Goal: Information Seeking & Learning: Learn about a topic

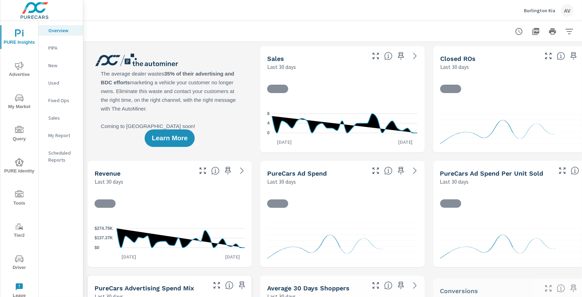
scroll to position [0, 0]
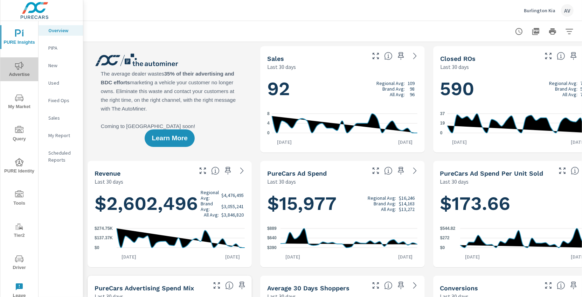
click at [18, 70] on icon "nav menu" at bounding box center [19, 66] width 8 height 8
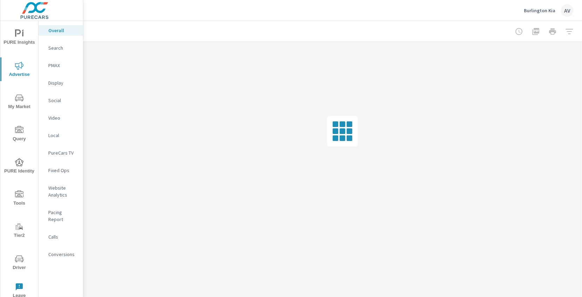
click at [64, 251] on p "Conversions" at bounding box center [62, 254] width 29 height 7
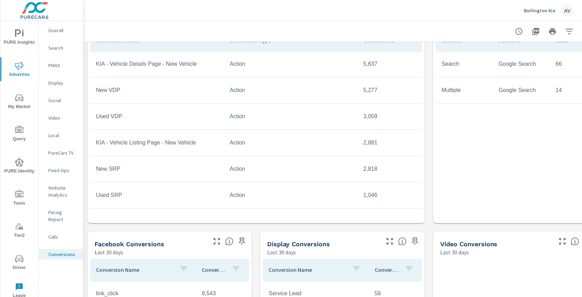
scroll to position [340, 0]
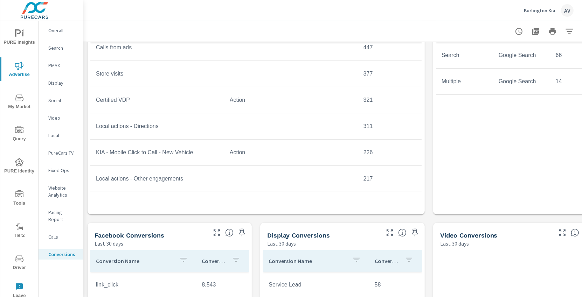
scroll to position [193, 0]
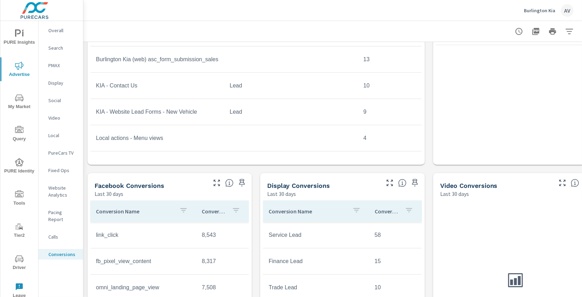
scroll to position [393, 0]
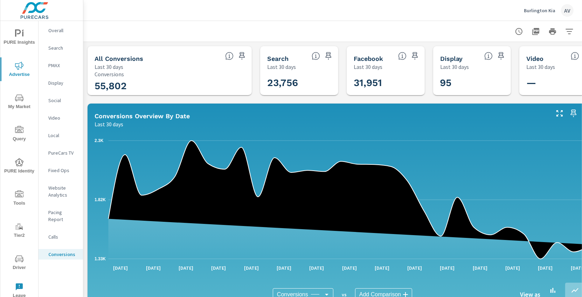
click at [565, 12] on div "AV" at bounding box center [567, 10] width 13 height 13
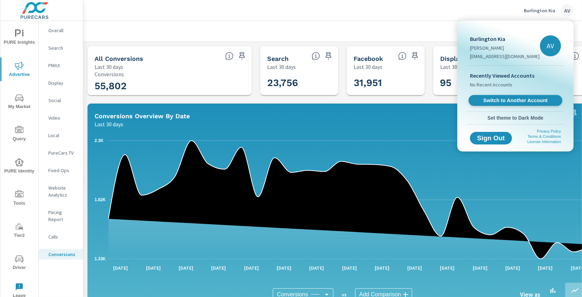
click at [502, 97] on span "Switch to Another Account" at bounding box center [515, 100] width 86 height 7
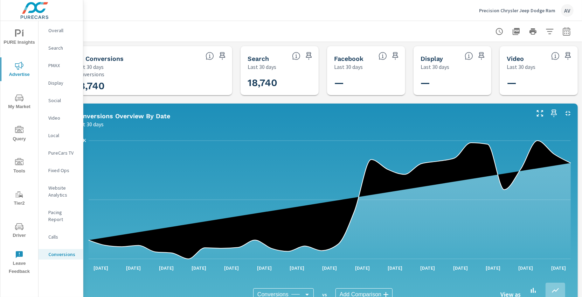
scroll to position [0, 23]
click at [55, 50] on p "Search" at bounding box center [62, 47] width 29 height 7
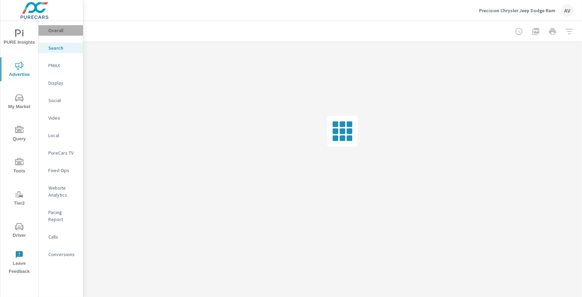
click at [57, 33] on p "Overall" at bounding box center [62, 30] width 29 height 7
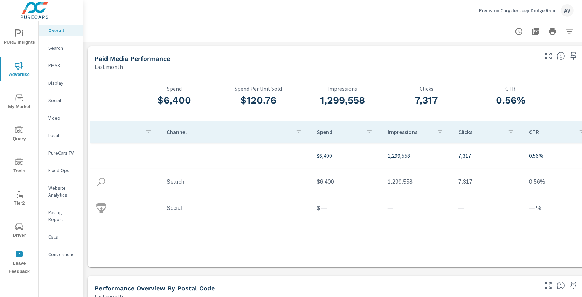
click at [512, 54] on div "Paid Media Performance Last month" at bounding box center [314, 58] width 452 height 25
click at [499, 65] on div "Last month" at bounding box center [316, 67] width 443 height 8
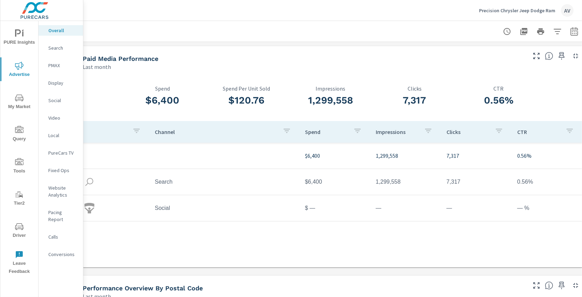
scroll to position [0, 25]
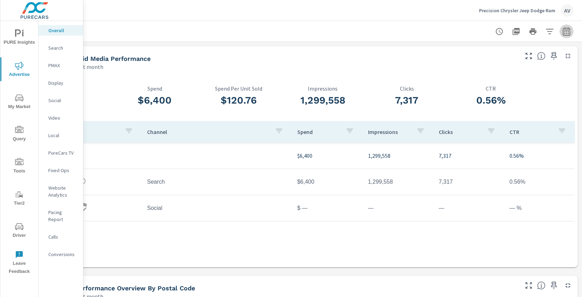
click at [564, 32] on icon "button" at bounding box center [566, 32] width 5 height 3
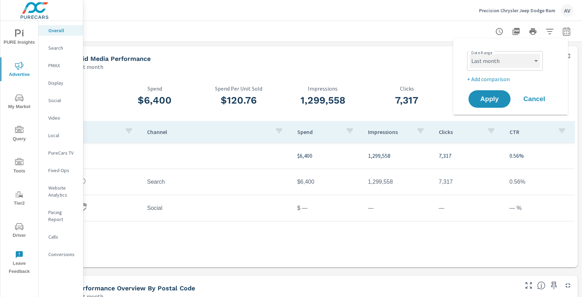
click at [498, 66] on select "Custom Yesterday Last week Last 7 days Last 14 days Last 30 days Last 45 days L…" at bounding box center [505, 61] width 70 height 14
select select "Month to date"
click at [491, 79] on p "+ Add comparison" at bounding box center [512, 79] width 90 height 8
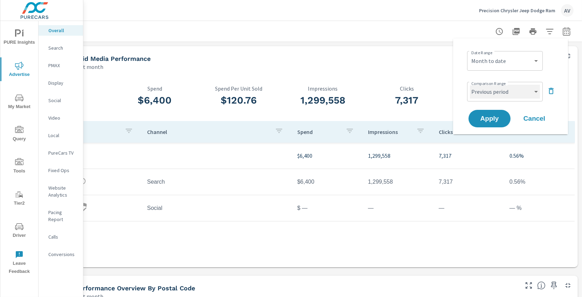
click at [491, 93] on select "Custom Previous period Previous month Previous year" at bounding box center [505, 92] width 70 height 14
select select "Previous month"
click at [488, 120] on span "Apply" at bounding box center [489, 119] width 29 height 7
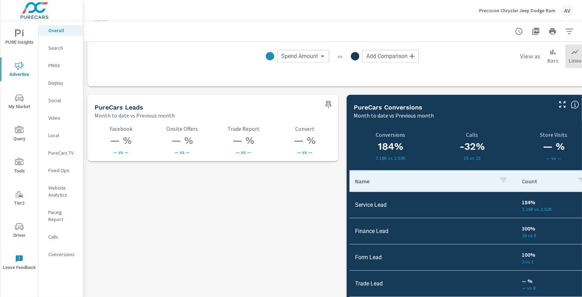
scroll to position [930, 0]
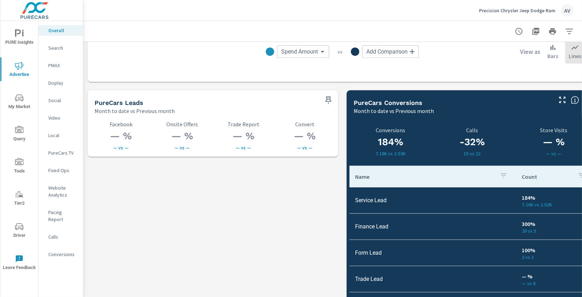
click at [63, 251] on p "Conversions" at bounding box center [62, 254] width 29 height 7
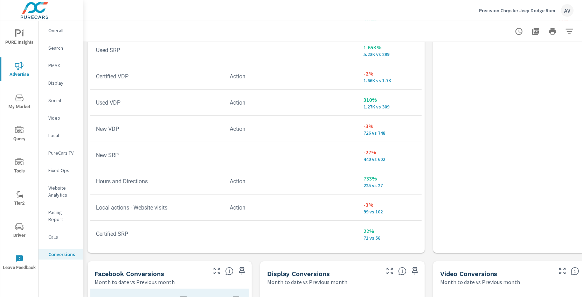
scroll to position [460, 0]
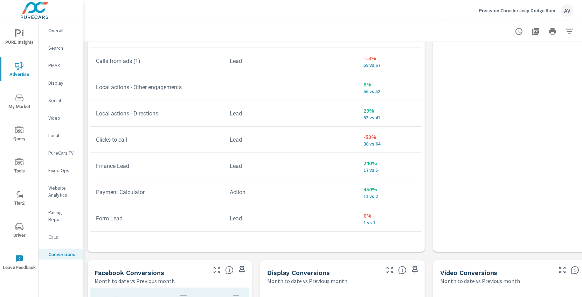
scroll to position [200, 0]
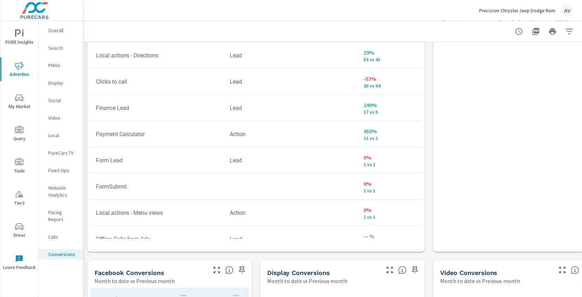
scroll to position [257, 0]
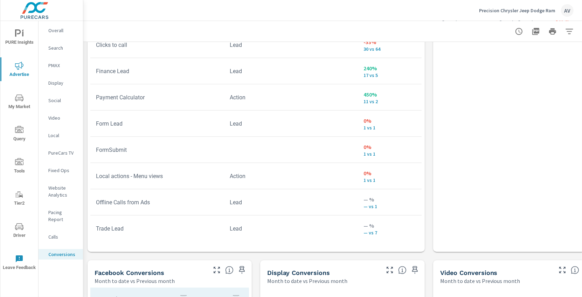
scroll to position [296, 0]
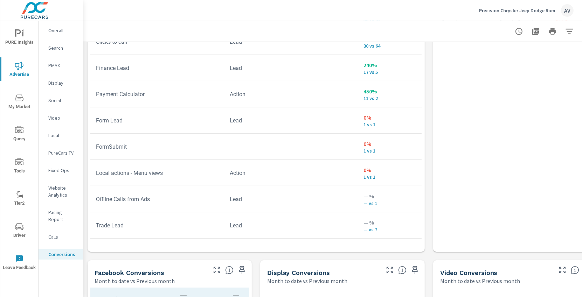
click at [230, 148] on td at bounding box center [291, 146] width 134 height 11
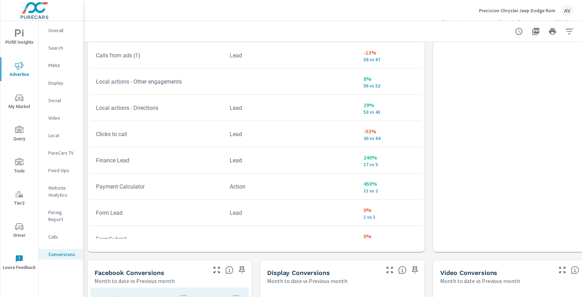
scroll to position [20, 0]
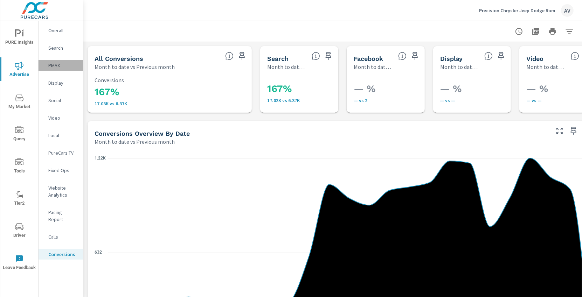
click at [55, 67] on p "PMAX" at bounding box center [62, 65] width 29 height 7
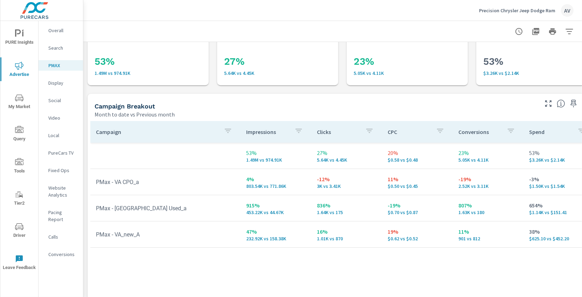
scroll to position [29, 0]
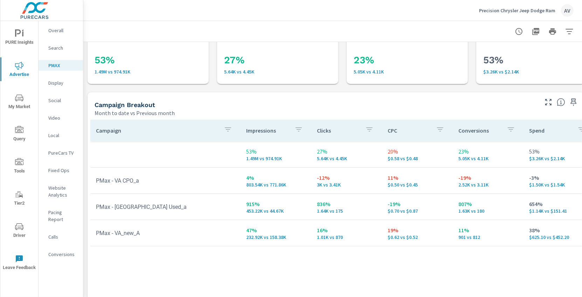
click at [14, 39] on span "PURE Insights" at bounding box center [19, 37] width 34 height 17
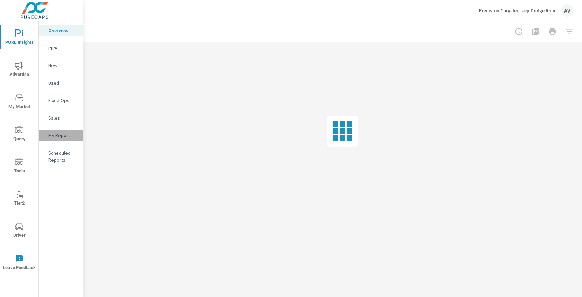
click at [59, 135] on p "My Report" at bounding box center [62, 135] width 29 height 7
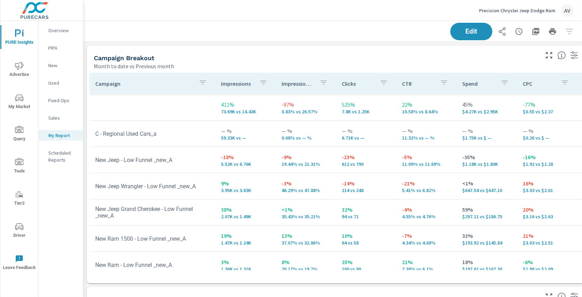
click at [459, 64] on div "Month to date vs Previous month" at bounding box center [316, 66] width 444 height 8
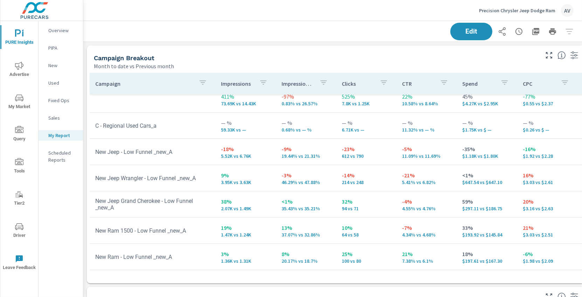
scroll to position [14, 0]
click at [301, 258] on p "20.17% vs 18.7%" at bounding box center [306, 261] width 49 height 6
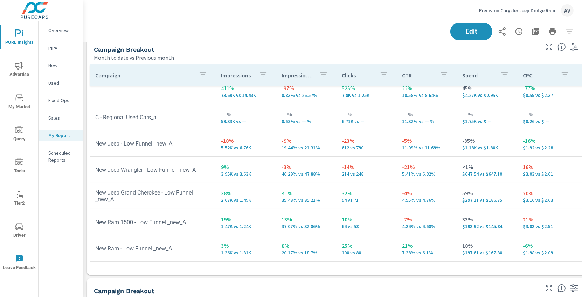
scroll to position [0, 0]
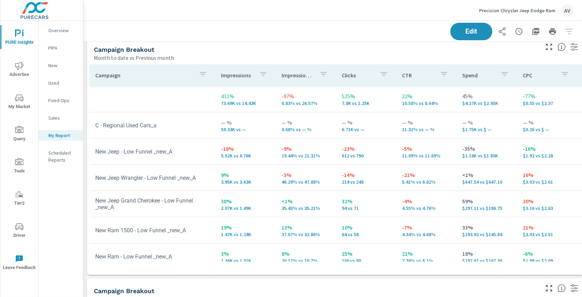
click at [318, 41] on div "Edit" at bounding box center [342, 31] width 501 height 21
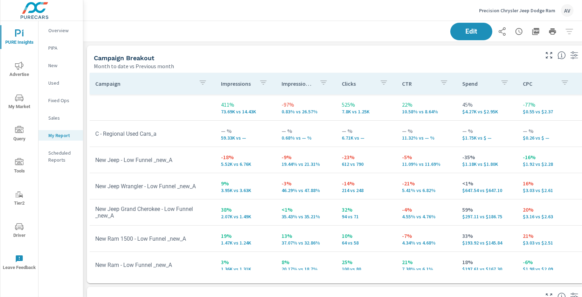
click at [323, 50] on div "Campaign Breakout Month to date vs Previous month" at bounding box center [314, 58] width 454 height 25
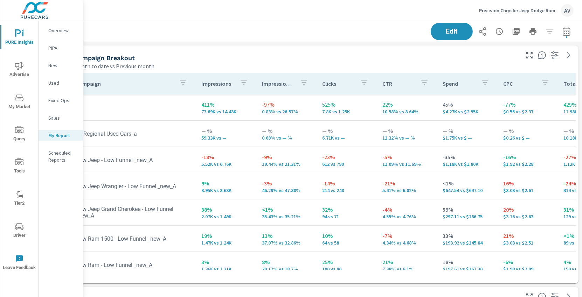
scroll to position [0, 25]
click at [542, 29] on div "Edit" at bounding box center [502, 32] width 143 height 18
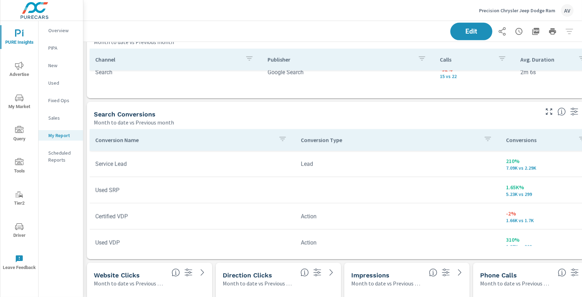
scroll to position [427, 0]
click at [362, 116] on div "Search Conversions" at bounding box center [316, 115] width 444 height 8
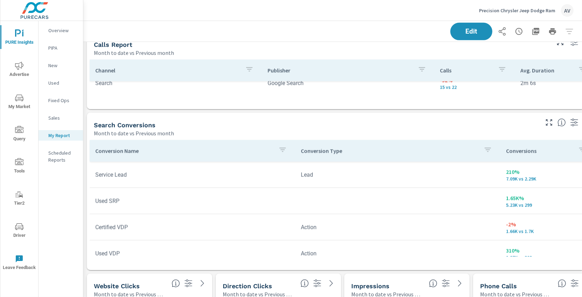
scroll to position [415, 0]
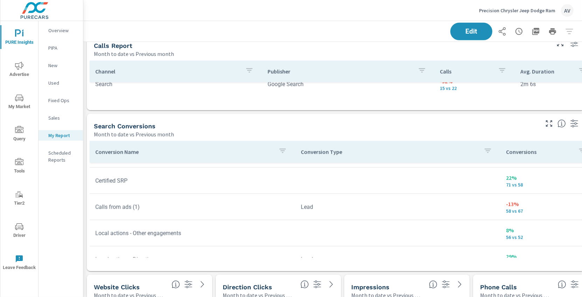
scroll to position [211, 0]
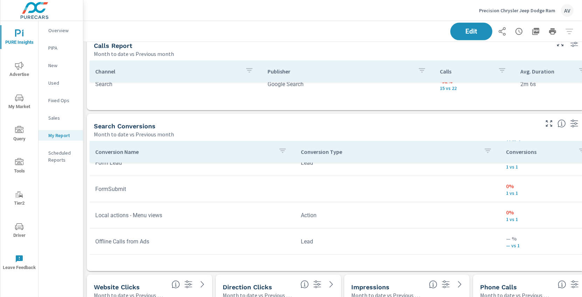
scroll to position [430, 0]
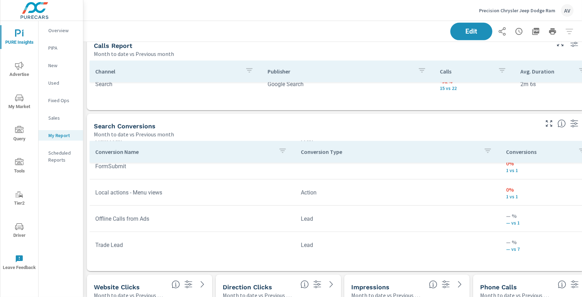
scroll to position [213, 0]
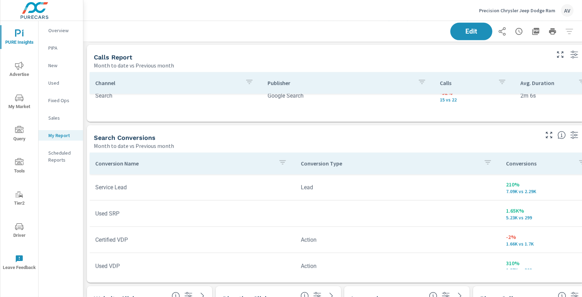
scroll to position [1, 0]
click at [376, 132] on div "Search Conversions Month to date vs Previous month" at bounding box center [314, 137] width 454 height 25
click at [360, 142] on div "Month to date vs Previous month" at bounding box center [316, 146] width 444 height 8
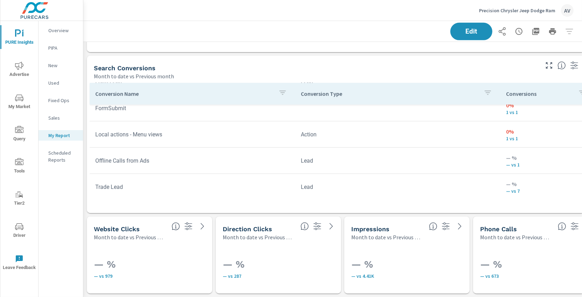
scroll to position [479, 0]
click at [414, 72] on div "Month to date vs Previous month" at bounding box center [316, 76] width 444 height 8
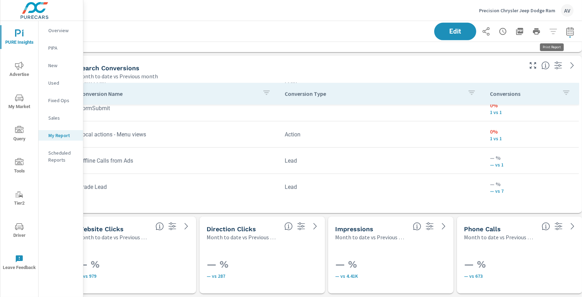
scroll to position [479, 25]
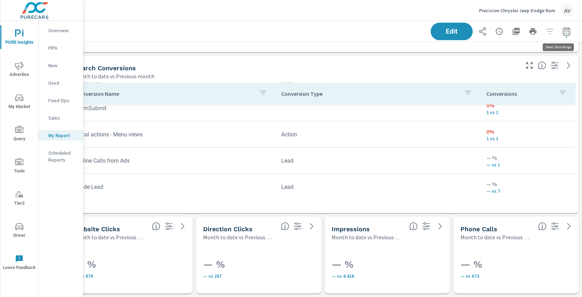
click at [565, 30] on icon "button" at bounding box center [566, 31] width 8 height 8
select select "Month to date"
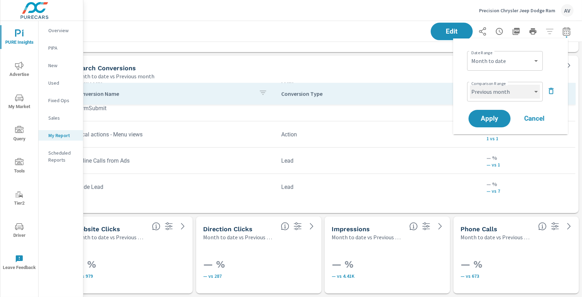
click at [523, 91] on select "Custom Previous period Previous month Previous year" at bounding box center [505, 92] width 70 height 14
select select "Previous period"
click at [494, 116] on span "Apply" at bounding box center [489, 119] width 29 height 7
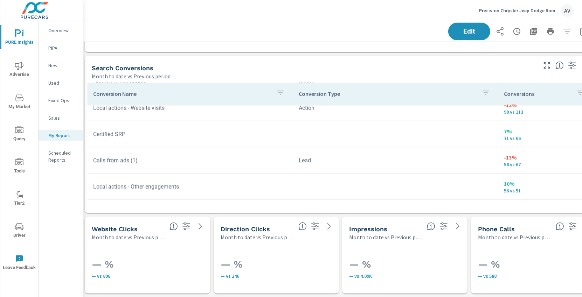
scroll to position [479, 0]
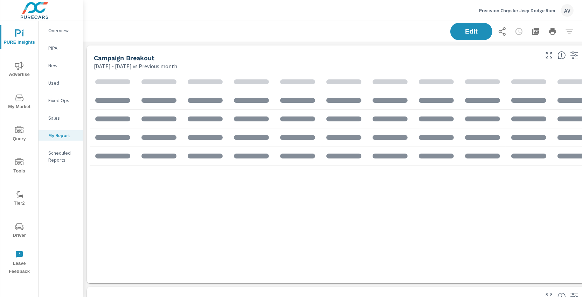
scroll to position [741, 531]
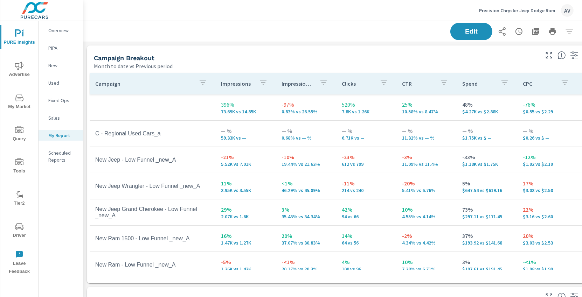
click at [404, 55] on div "Campaign Breakout" at bounding box center [316, 58] width 444 height 8
click at [272, 56] on div "Campaign Breakout" at bounding box center [316, 58] width 444 height 8
click at [341, 51] on div "Campaign Breakout Month to date vs Previous period" at bounding box center [314, 58] width 454 height 25
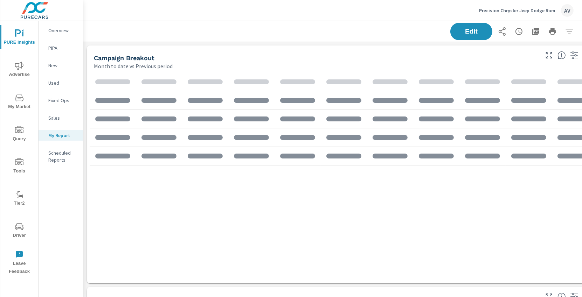
scroll to position [741, 531]
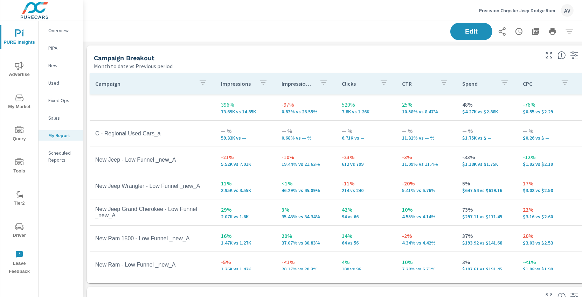
click at [354, 20] on div "Precision Chrysler Jeep Dodge Ram AV" at bounding box center [333, 10] width 482 height 21
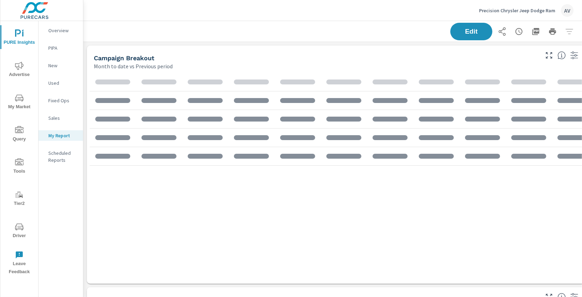
scroll to position [741, 531]
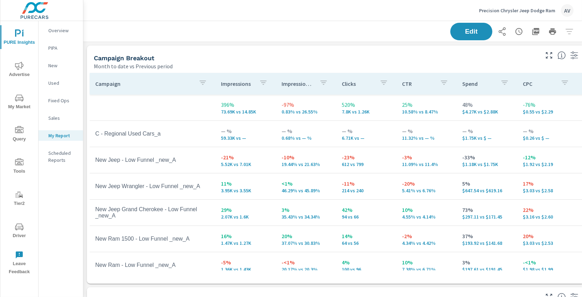
click at [563, 9] on div "AV" at bounding box center [567, 10] width 13 height 13
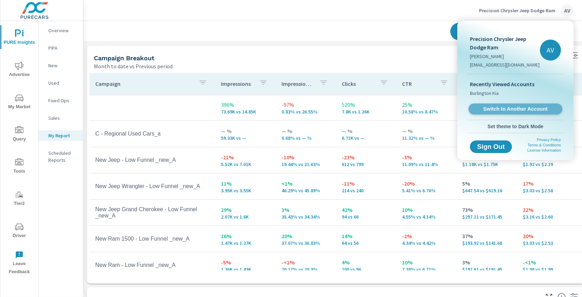
click at [533, 109] on span "Switch to Another Account" at bounding box center [515, 109] width 86 height 7
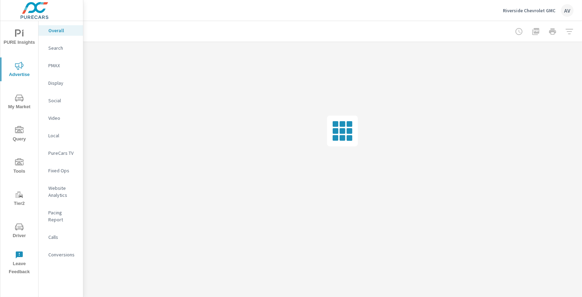
click at [58, 47] on p "Search" at bounding box center [62, 47] width 29 height 7
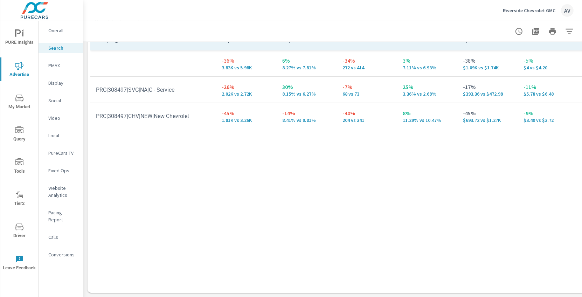
scroll to position [723, 0]
drag, startPoint x: 181, startPoint y: 87, endPoint x: 96, endPoint y: 87, distance: 85.1
click at [96, 87] on td "PRC|308497|SVC|NA|C - Service" at bounding box center [153, 90] width 126 height 18
copy td "PRC|308497|SVC|NA|C - Service"
drag, startPoint x: 197, startPoint y: 111, endPoint x: 93, endPoint y: 112, distance: 103.7
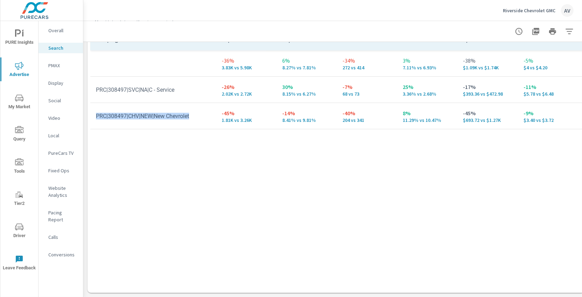
click at [93, 112] on td "PRC|308497|CHV|NEW|New Chevrolet" at bounding box center [153, 116] width 126 height 18
copy td "PRC|308497|CHV|NEW|New Chevrolet"
click at [50, 65] on p "PMAX" at bounding box center [62, 65] width 29 height 7
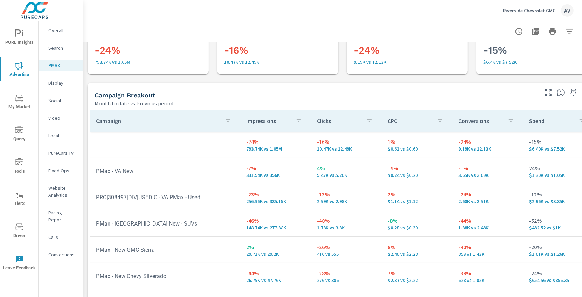
scroll to position [41, 0]
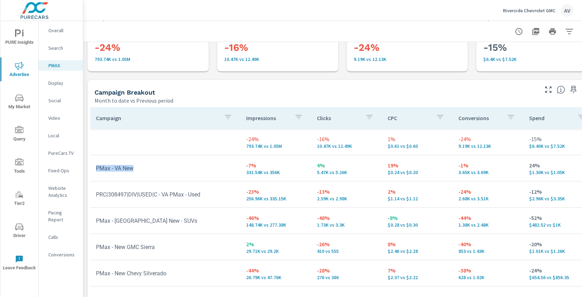
drag, startPoint x: 151, startPoint y: 166, endPoint x: 93, endPoint y: 168, distance: 57.8
click at [93, 168] on td "PMax - VA New" at bounding box center [165, 168] width 150 height 18
copy td "PMax - VA New"
drag, startPoint x: 216, startPoint y: 193, endPoint x: 97, endPoint y: 192, distance: 119.1
click at [97, 192] on td "PRC|308497|DIV|USED|C - VA PMax - Used" at bounding box center [165, 195] width 150 height 18
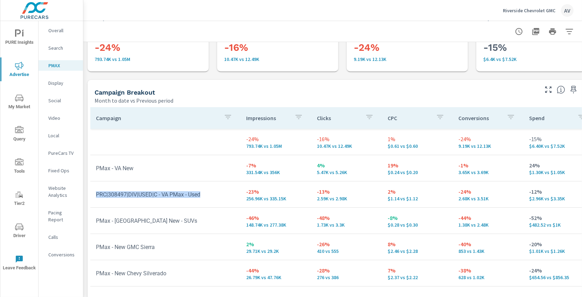
copy td "PRC|308497|DIV|USED|C - VA PMax - Used"
drag, startPoint x: 159, startPoint y: 220, endPoint x: 91, endPoint y: 219, distance: 68.6
click at [91, 219] on td "PMax - VA New - SUVs" at bounding box center [165, 221] width 150 height 18
copy td "PMax - VA New - SUVs"
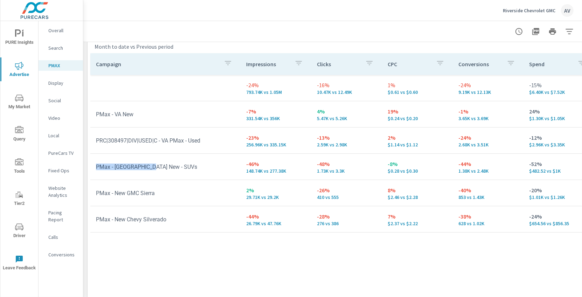
scroll to position [101, 0]
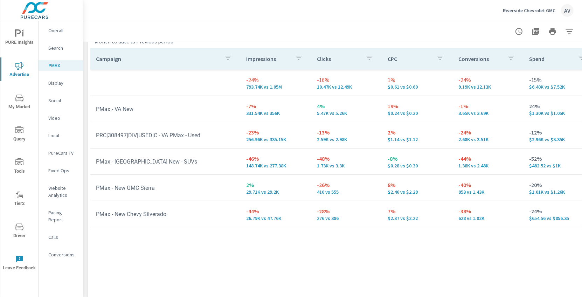
click at [181, 213] on td "PMax - New Chevy Silverado" at bounding box center [165, 214] width 150 height 18
click at [166, 193] on td "PMax - New GMC Sierra" at bounding box center [165, 188] width 150 height 18
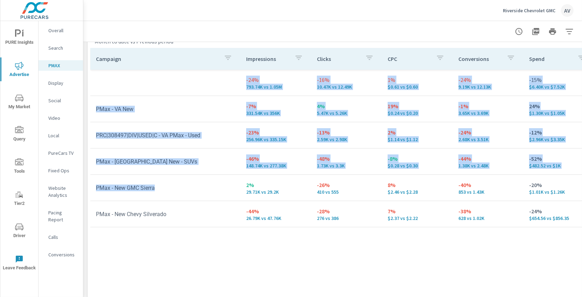
drag, startPoint x: 158, startPoint y: 186, endPoint x: 86, endPoint y: 186, distance: 72.5
click at [84, 186] on div "Impressions Month to date vs Previous period -24% 793.74K vs 1.05M Clicks Month…" at bounding box center [342, 129] width 518 height 375
click at [146, 191] on td "PMax - New GMC Sierra" at bounding box center [165, 188] width 150 height 18
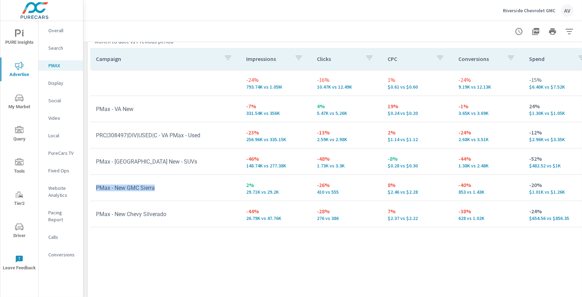
drag, startPoint x: 165, startPoint y: 186, endPoint x: 97, endPoint y: 188, distance: 68.7
click at [97, 188] on td "PMax - New GMC Sierra" at bounding box center [165, 188] width 150 height 18
copy td "PMax - New GMC Sierra"
drag, startPoint x: 180, startPoint y: 215, endPoint x: 96, endPoint y: 213, distance: 84.8
click at [96, 213] on td "PMax - New Chevy Silverado" at bounding box center [165, 214] width 150 height 18
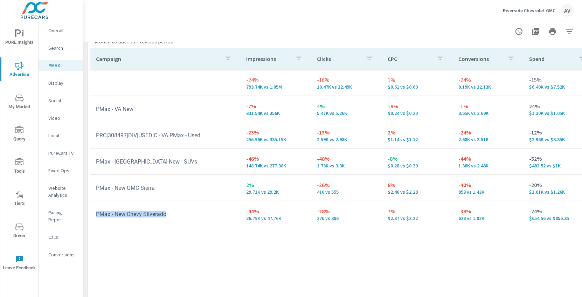
copy td "PMax - New Chevy Silverado"
click at [56, 83] on p "Display" at bounding box center [62, 82] width 29 height 7
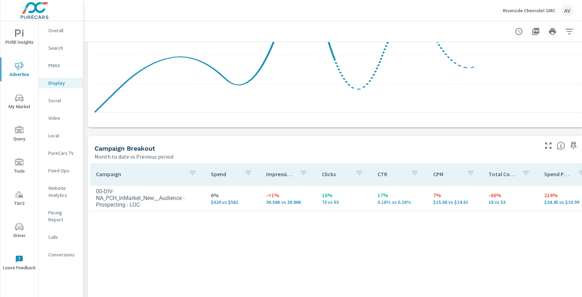
scroll to position [211, 0]
click at [171, 203] on td "00-DIV-NA_PCH_InMarket_New__Audience - Prospecting - LOC" at bounding box center [147, 196] width 115 height 31
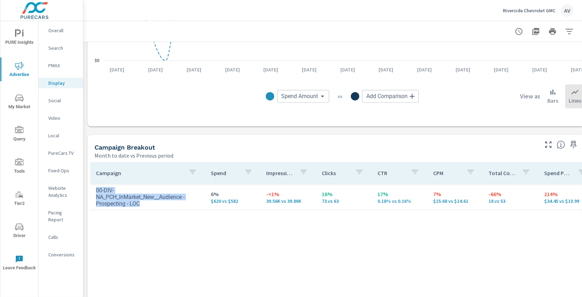
drag, startPoint x: 155, startPoint y: 202, endPoint x: 93, endPoint y: 192, distance: 62.8
click at [93, 192] on td "00-DIV-NA_PCH_InMarket_New__Audience - Prospecting - LOC" at bounding box center [147, 196] width 115 height 31
copy td "00-DIV-NA_PCH_InMarket_New__Audience - Prospecting - LOC"
click at [199, 247] on div "Campaign Spend Impressions Clicks CTR CPM Total Conversions Spend Per Conversio…" at bounding box center [342, 287] width 504 height 251
click at [60, 100] on p "Social" at bounding box center [62, 100] width 29 height 7
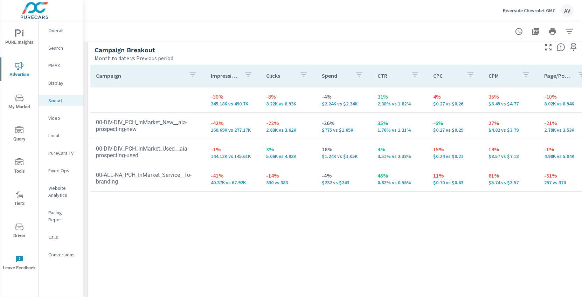
scroll to position [313, 0]
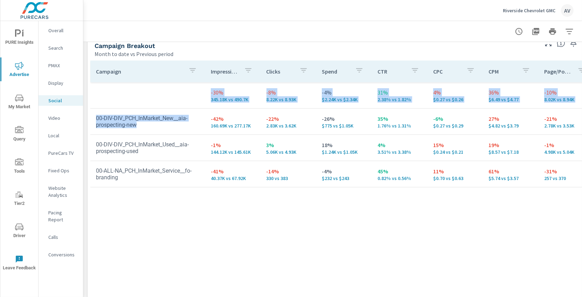
drag, startPoint x: 141, startPoint y: 125, endPoint x: 109, endPoint y: 118, distance: 33.0
click at [90, 119] on div "Campaign Impressions Clicks Spend CTR CPC CPM Page/Post Action -30% 345.18K vs …" at bounding box center [343, 191] width 510 height 267
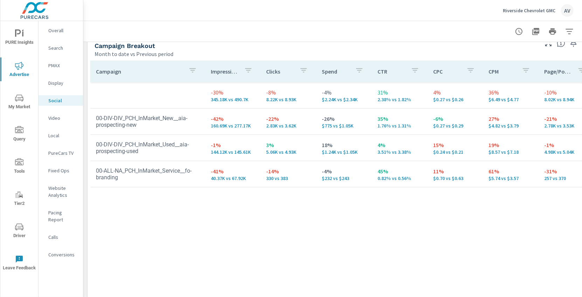
click at [126, 120] on td "00-DIV-DIV_PCH_InMarket_New__aia-prospecting-new" at bounding box center [147, 121] width 115 height 25
drag, startPoint x: 140, startPoint y: 125, endPoint x: 95, endPoint y: 120, distance: 44.8
click at [95, 120] on td "00-DIV-DIV_PCH_InMarket_New__aia-prospecting-new" at bounding box center [147, 121] width 115 height 25
copy td "00-DIV-DIV_PCH_InMarket_New__aia-prospecting-new"
click at [188, 238] on div "Campaign Impressions Clicks Spend CTR CPC CPM Page/Post Action -30% 345.18K vs …" at bounding box center [342, 186] width 504 height 251
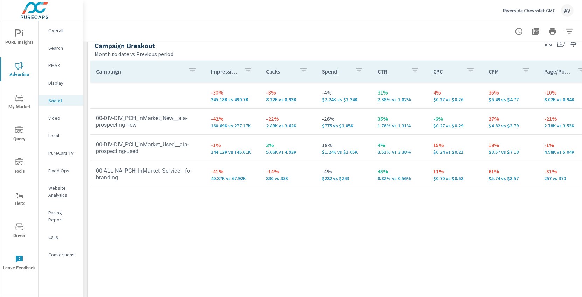
click at [191, 254] on div "Campaign Impressions Clicks Spend CTR CPC CPM Page/Post Action -30% 345.18K vs …" at bounding box center [342, 186] width 504 height 251
click at [211, 261] on div "Campaign Impressions Clicks Spend CTR CPC CPM Page/Post Action -30% 345.18K vs …" at bounding box center [342, 186] width 504 height 251
click at [141, 123] on td "00-DIV-DIV_PCH_InMarket_New__aia-prospecting-new" at bounding box center [147, 121] width 115 height 25
drag, startPoint x: 138, startPoint y: 124, endPoint x: 97, endPoint y: 119, distance: 41.3
click at [97, 119] on td "00-DIV-DIV_PCH_InMarket_New__aia-prospecting-new" at bounding box center [147, 121] width 115 height 25
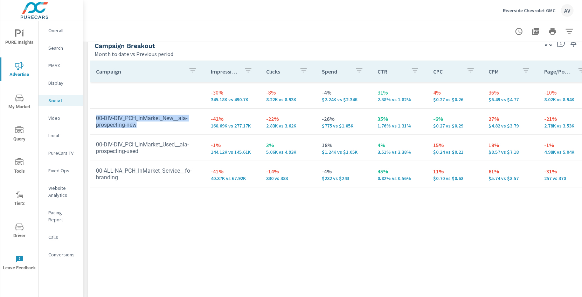
copy td "00-DIV-DIV_PCH_InMarket_New__aia-prospecting-new"
click at [212, 244] on div "Campaign Impressions Clicks Spend CTR CPC CPM Page/Post Action -30% 345.18K vs …" at bounding box center [342, 186] width 504 height 251
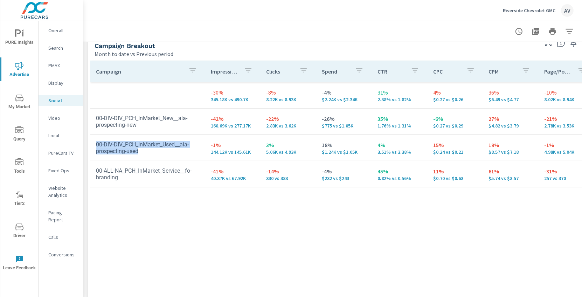
drag, startPoint x: 142, startPoint y: 151, endPoint x: 97, endPoint y: 145, distance: 45.3
click at [97, 145] on td "00-DIV-DIV_PCH_InMarket_Used__aia-prospecting-used" at bounding box center [147, 148] width 115 height 25
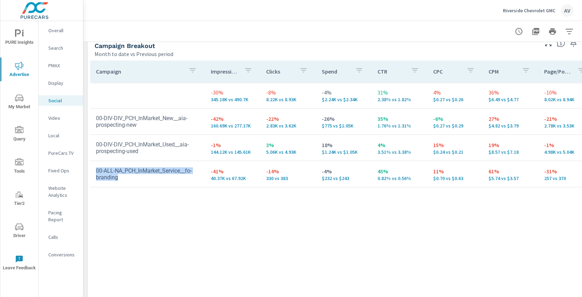
drag, startPoint x: 119, startPoint y: 181, endPoint x: 95, endPoint y: 167, distance: 27.6
click at [95, 167] on td "00-ALL-NA_PCH_InMarket_Service__fo-branding" at bounding box center [147, 174] width 115 height 25
click at [62, 49] on p "Search" at bounding box center [62, 47] width 29 height 7
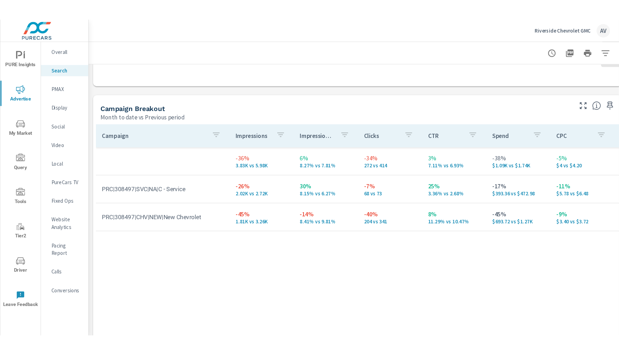
scroll to position [725, 0]
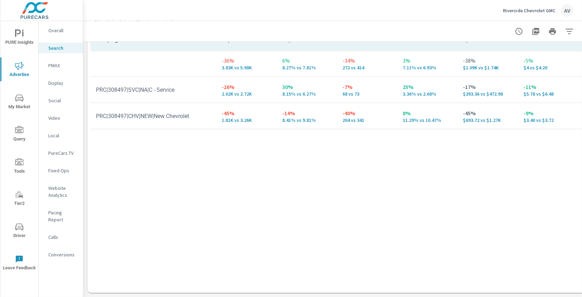
click at [148, 198] on div "Campaign Impressions Impression Share Clicks CTR Spend CPC Total Conversions Le…" at bounding box center [342, 154] width 504 height 251
click at [178, 149] on div "Campaign Impressions Impression Share Clicks CTR Spend CPC Total Conversions Le…" at bounding box center [342, 154] width 504 height 251
click at [21, 101] on icon "nav menu" at bounding box center [19, 98] width 8 height 8
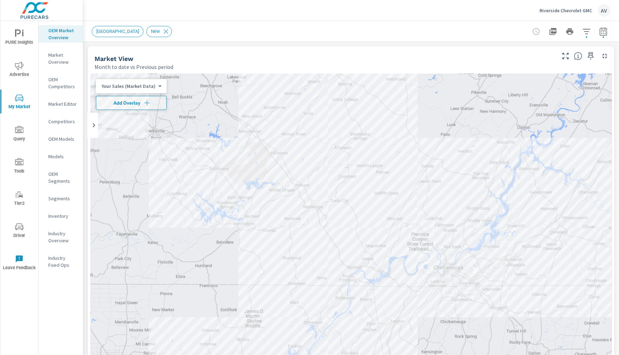
click at [221, 58] on div "Market View" at bounding box center [325, 59] width 460 height 8
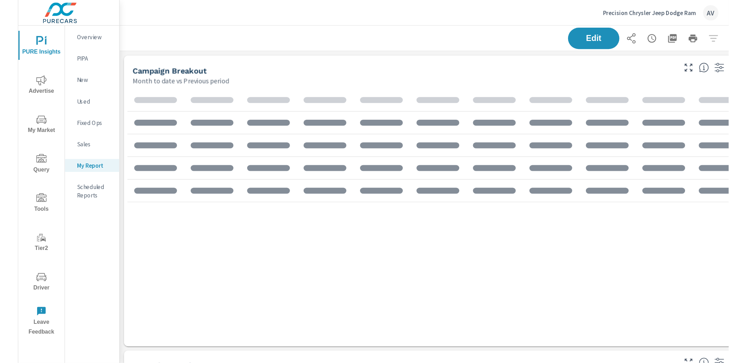
scroll to position [741, 531]
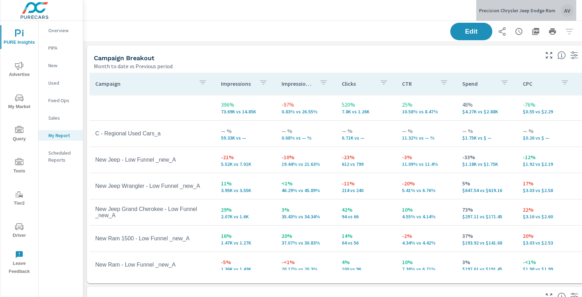
click at [569, 11] on div "AV" at bounding box center [567, 10] width 13 height 13
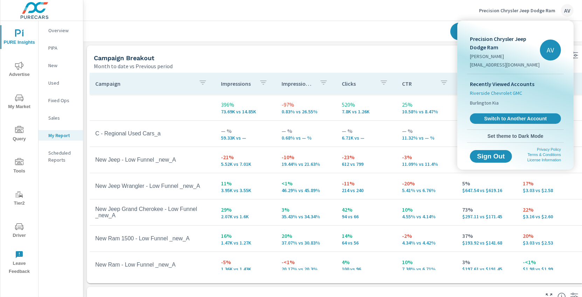
click at [499, 93] on span "Riverside Chevrolet GMC" at bounding box center [496, 93] width 52 height 7
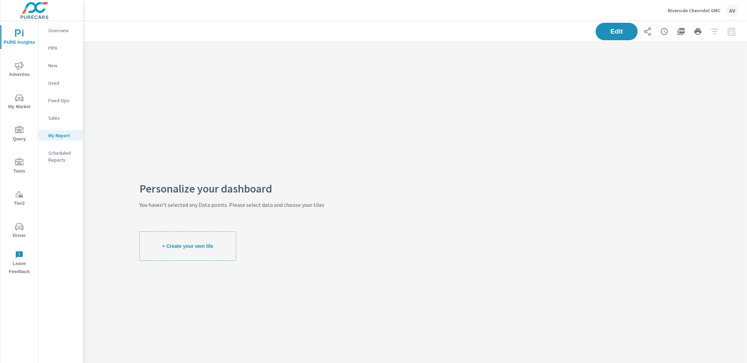
click at [21, 233] on span "Driver" at bounding box center [19, 231] width 34 height 17
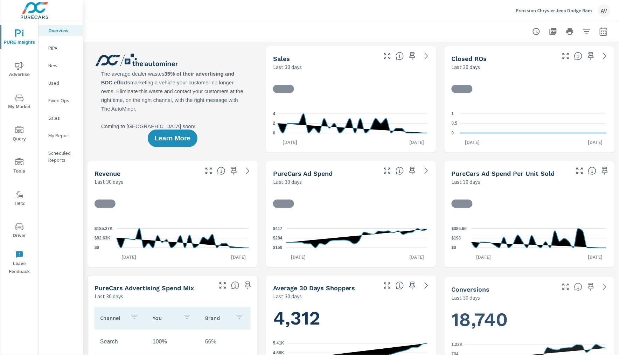
scroll to position [0, 0]
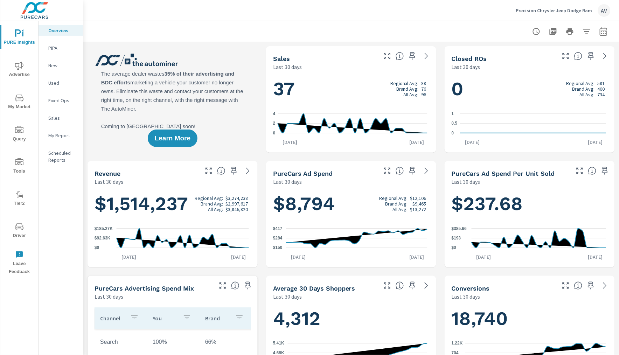
click at [27, 65] on span "Advertise" at bounding box center [19, 70] width 34 height 17
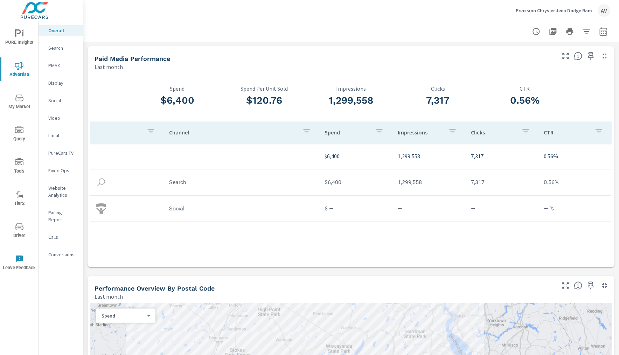
click at [27, 45] on span "PURE Insights" at bounding box center [19, 37] width 34 height 17
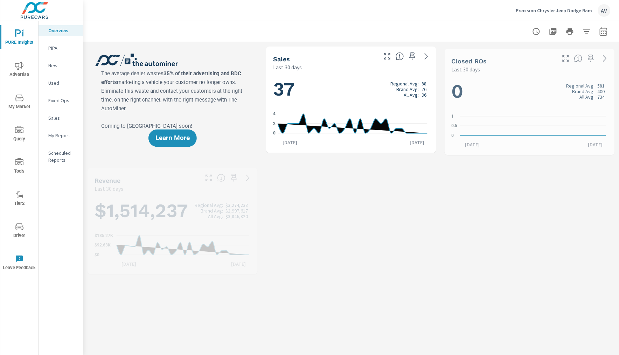
scroll to position [0, 0]
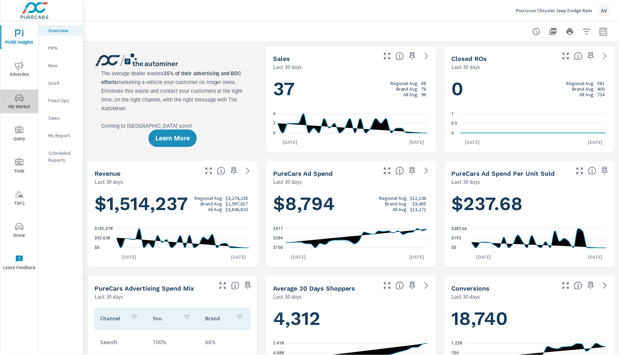
click at [20, 104] on span "My Market" at bounding box center [19, 102] width 34 height 17
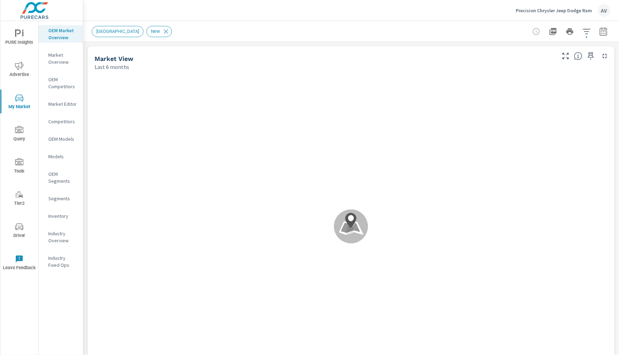
click at [60, 106] on p "Market Editor" at bounding box center [62, 104] width 29 height 7
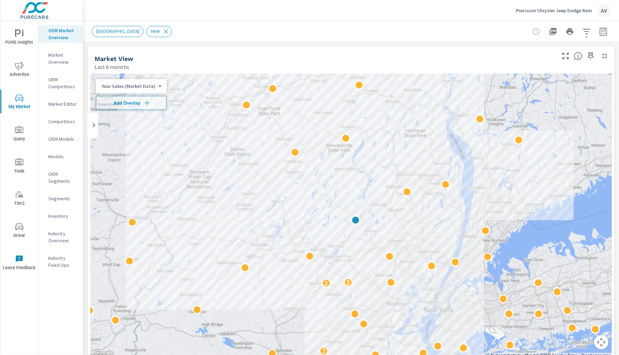
scroll to position [0, 0]
click at [108, 83] on body "PURE Insights Advertise My Market Query Tools Tier2 Driver Leave Feedback OEM M…" at bounding box center [309, 177] width 619 height 355
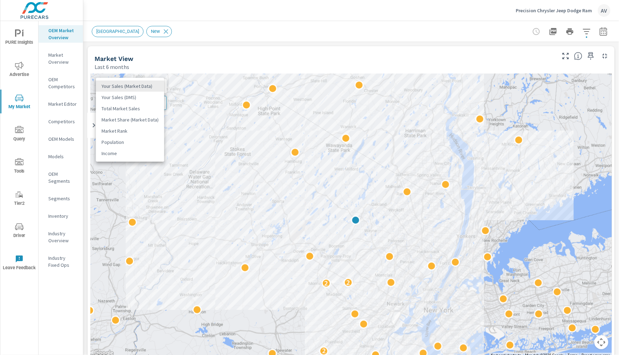
click at [84, 85] on div at bounding box center [309, 177] width 619 height 355
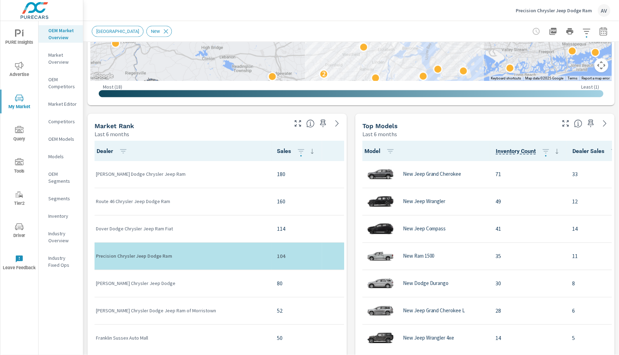
scroll to position [279, 0]
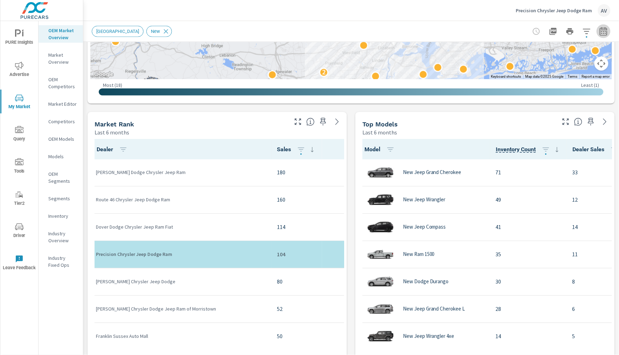
click at [602, 30] on button "button" at bounding box center [604, 32] width 14 height 14
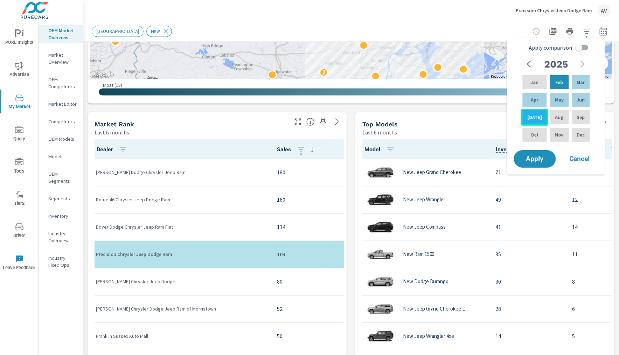
click at [538, 113] on div "Jul" at bounding box center [534, 117] width 27 height 17
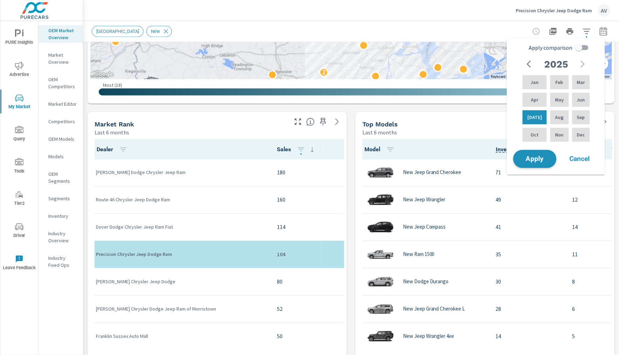
click at [536, 159] on span "Apply" at bounding box center [535, 159] width 29 height 7
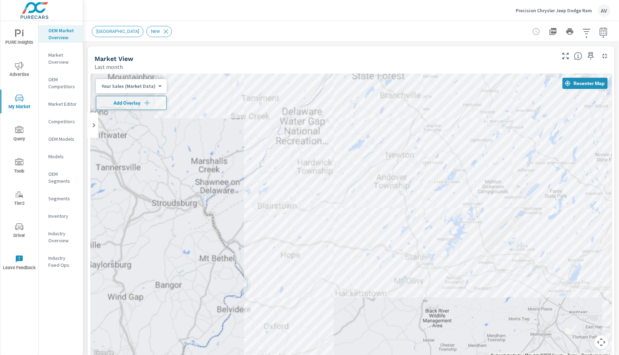
click at [600, 35] on icon "button" at bounding box center [604, 31] width 8 height 8
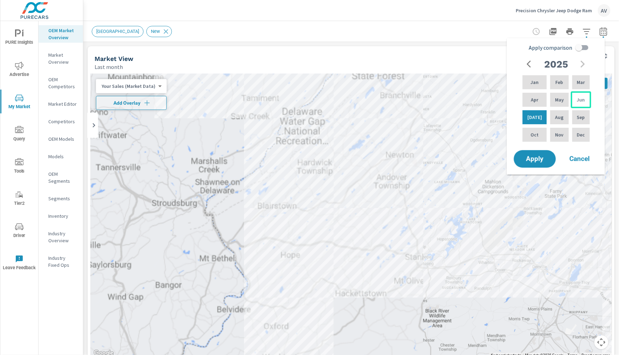
click at [577, 102] on p "Jun" at bounding box center [581, 99] width 8 height 7
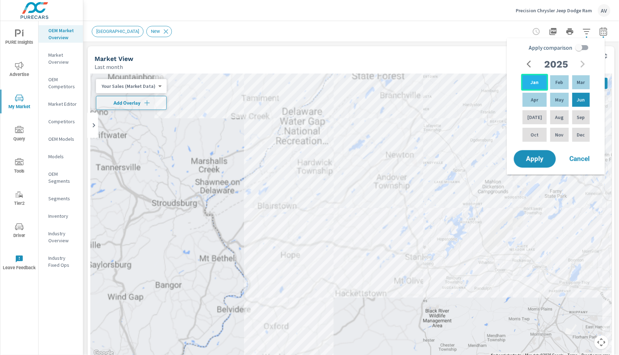
click at [534, 83] on p "Jan" at bounding box center [535, 82] width 8 height 7
click at [576, 48] on input "Apply comparison" at bounding box center [579, 47] width 40 height 13
checkbox input "true"
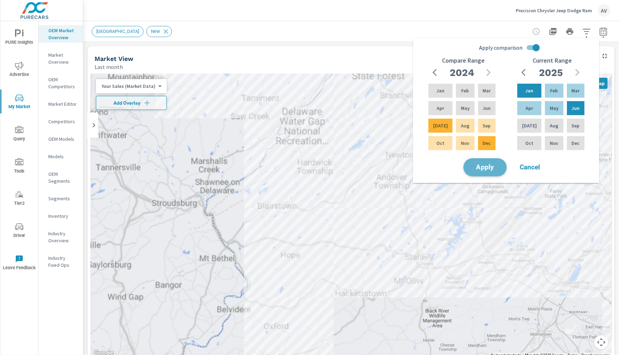
click at [484, 171] on button "Apply" at bounding box center [485, 167] width 43 height 18
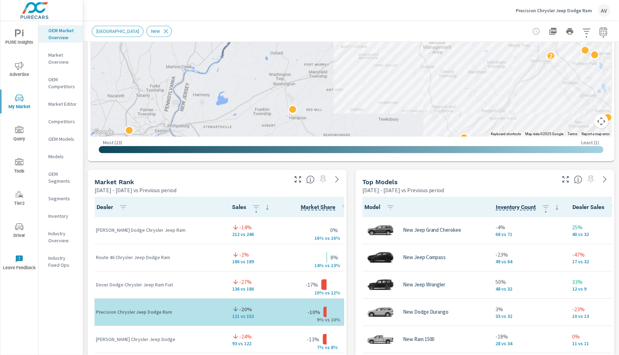
scroll to position [327, 0]
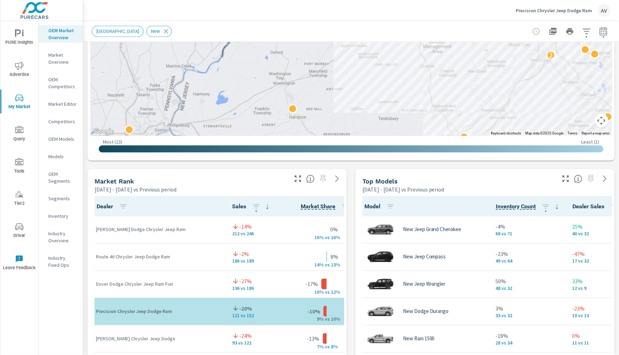
click at [85, 223] on div "Market View Jan 01, 2025 - Jun 30, 2025 vs Previous period ← Move left → Move r…" at bounding box center [351, 314] width 536 height 1199
click at [350, 202] on div "Market View Jan 01, 2025 - Jun 30, 2025 vs Previous period ← Move left → Move r…" at bounding box center [351, 314] width 536 height 1199
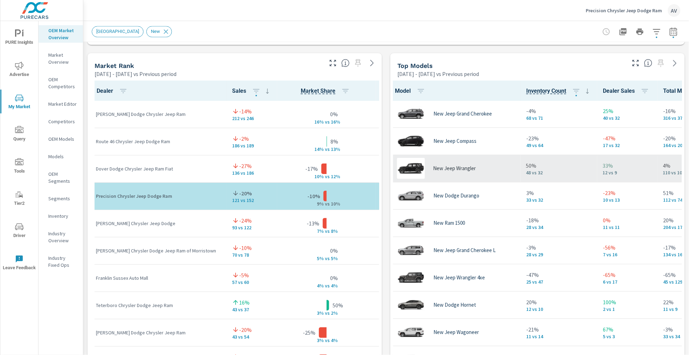
scroll to position [0, 11]
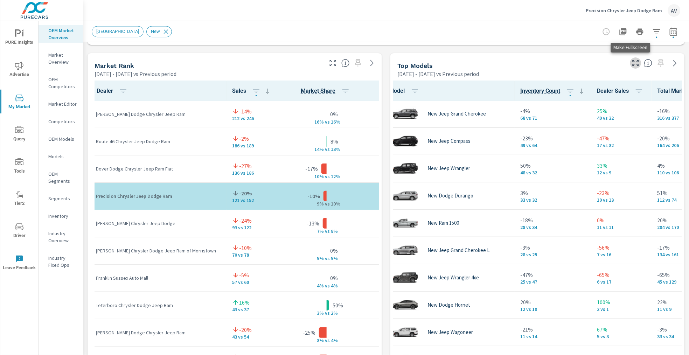
click at [619, 65] on icon "button" at bounding box center [636, 63] width 6 height 6
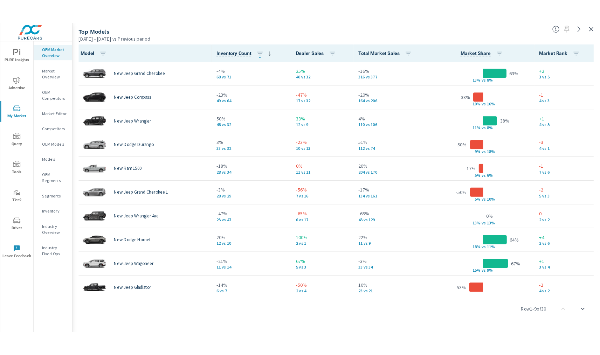
scroll to position [0, 0]
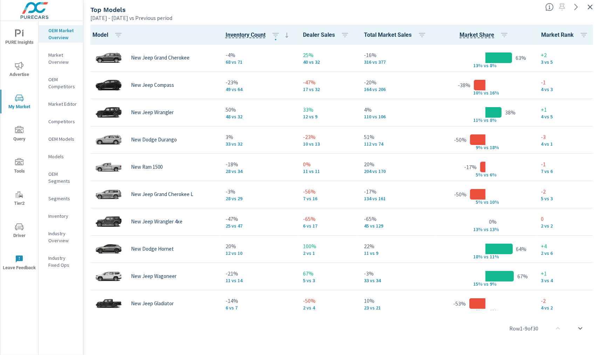
click at [58, 240] on p "Industry Overview" at bounding box center [62, 237] width 29 height 14
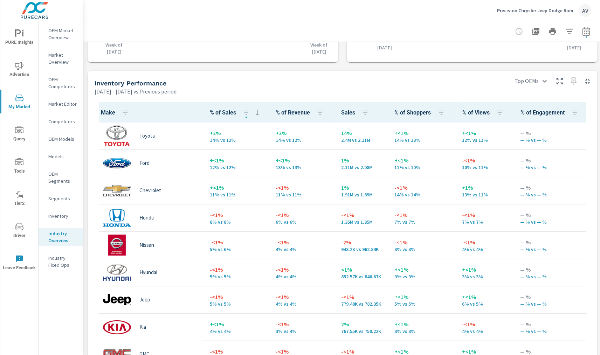
scroll to position [0, 0]
click at [86, 166] on div "Sales Benchmarking Jan 01, 2025 - Jun 30, 2025 vs Previous period -8% 421 vs 45…" at bounding box center [342, 141] width 518 height 749
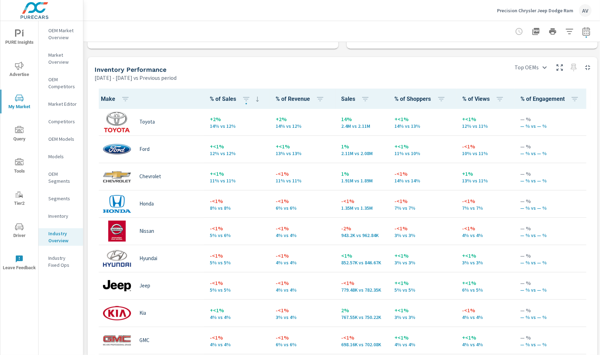
scroll to position [287, 0]
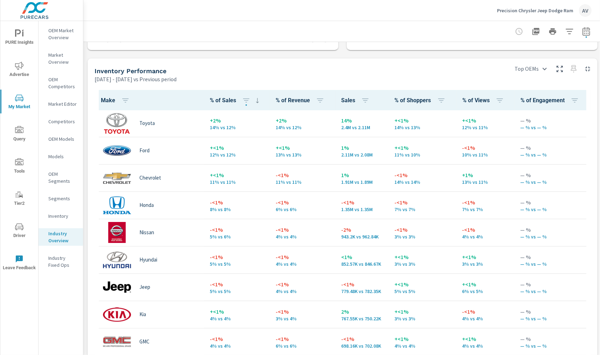
click at [85, 166] on div "Sales Benchmarking Jan 01, 2025 - Jun 30, 2025 vs Previous period -8% 421 vs 45…" at bounding box center [342, 129] width 518 height 749
click at [455, 71] on div "Inventory Performance" at bounding box center [300, 71] width 410 height 8
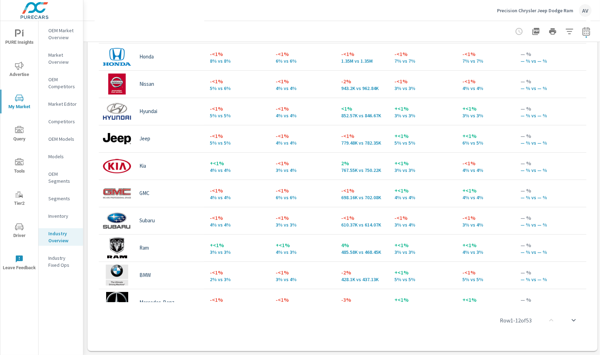
scroll to position [442, 0]
click at [162, 238] on div "Ram" at bounding box center [149, 247] width 98 height 21
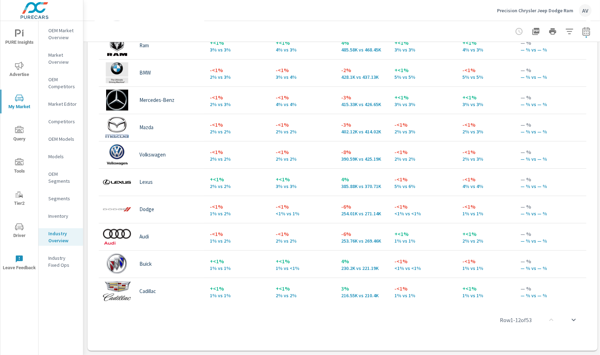
scroll to position [204, 0]
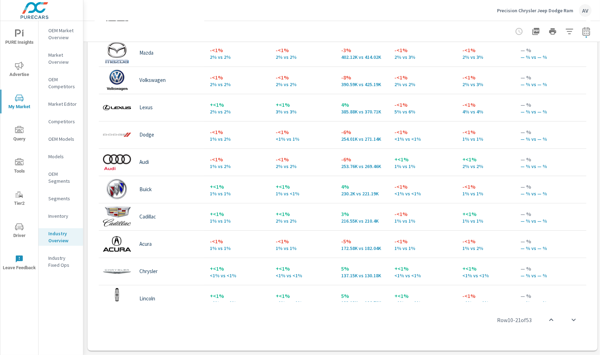
scroll to position [281, 0]
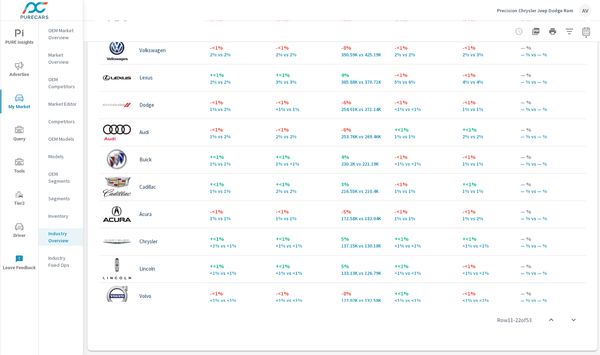
scroll to position [309, 0]
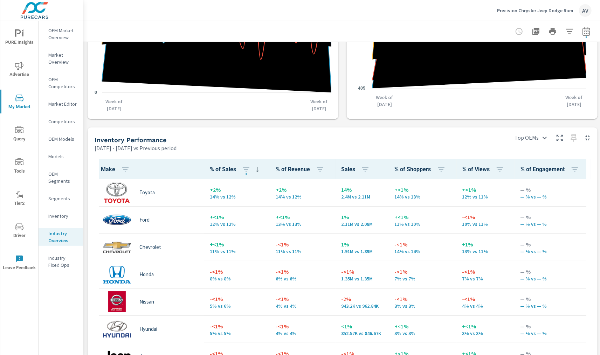
scroll to position [191, 0]
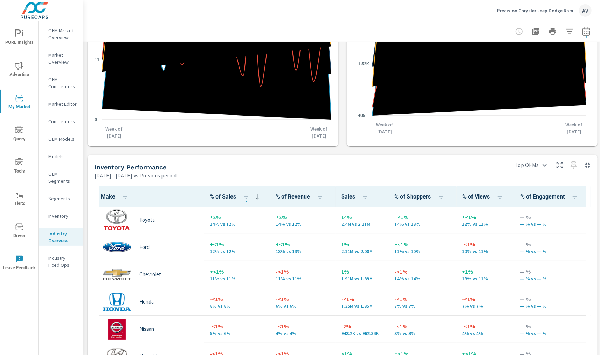
click at [266, 174] on div "Jan 01, 2025 - Jun 30, 2025 vs Previous period" at bounding box center [300, 175] width 410 height 8
click at [363, 161] on div "Inventory Performance Jan 01, 2025 - Jun 30, 2025 vs Previous period" at bounding box center [298, 167] width 420 height 25
click at [356, 162] on div "Inventory Performance Jan 01, 2025 - Jun 30, 2025 vs Previous period" at bounding box center [298, 167] width 420 height 25
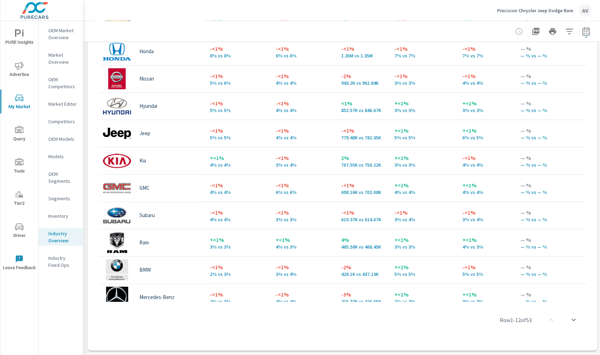
scroll to position [13, 0]
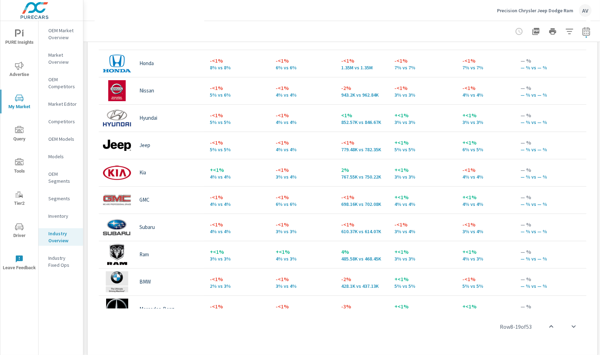
scroll to position [425, 0]
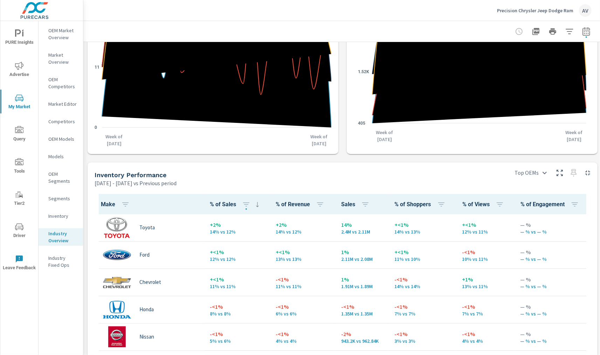
scroll to position [219, 0]
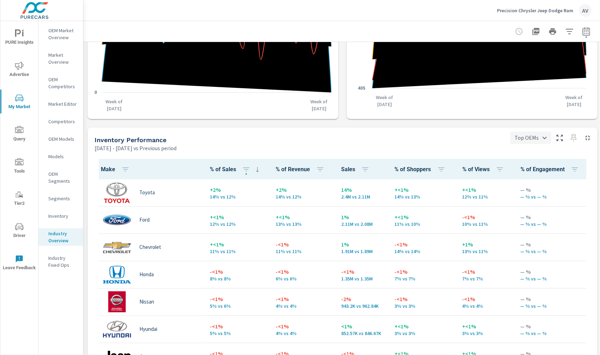
click at [543, 140] on body "PURE Insights Advertise My Market Query Tools Tier2 Driver Leave Feedback OEM M…" at bounding box center [300, 177] width 600 height 355
click at [454, 138] on div at bounding box center [300, 177] width 600 height 355
click at [588, 30] on icon "button" at bounding box center [585, 31] width 7 height 8
select select "Previous period"
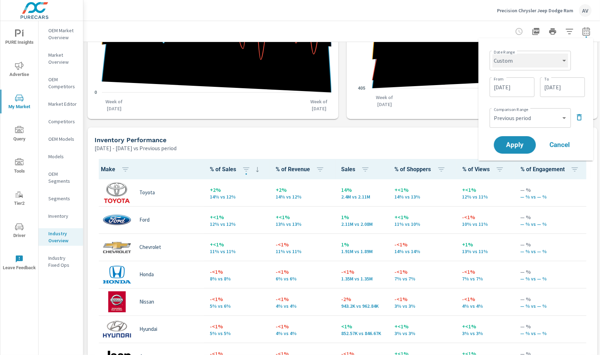
click at [531, 62] on select "Custom Yesterday Last week Last 7 days Last 14 days Last 30 days Last 45 days L…" at bounding box center [530, 61] width 76 height 14
select select "Last 45 days"
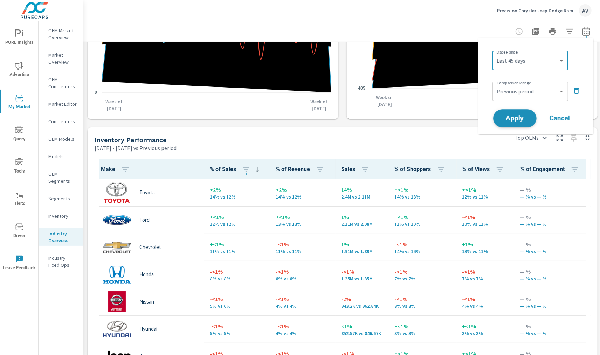
click at [525, 116] on span "Apply" at bounding box center [514, 118] width 29 height 7
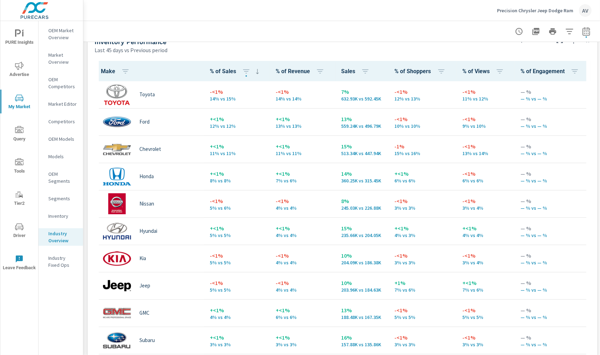
scroll to position [0, 0]
click at [94, 91] on div "Make % of Sales % of Revenue Sales % of Shoppers % of Views % of Engagement Toy…" at bounding box center [342, 262] width 504 height 411
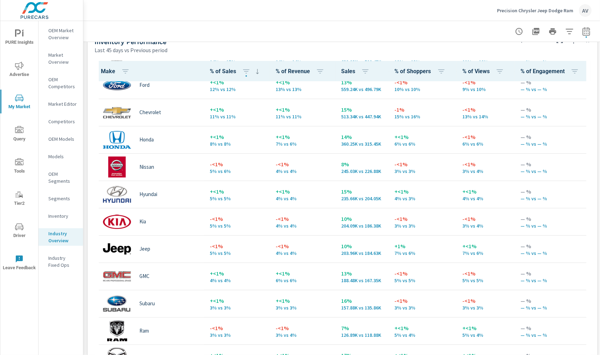
scroll to position [39, 0]
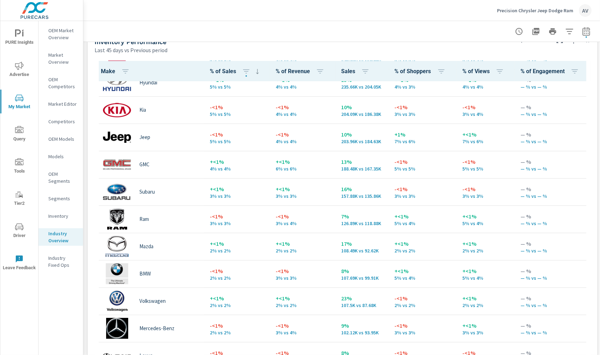
scroll to position [150, 0]
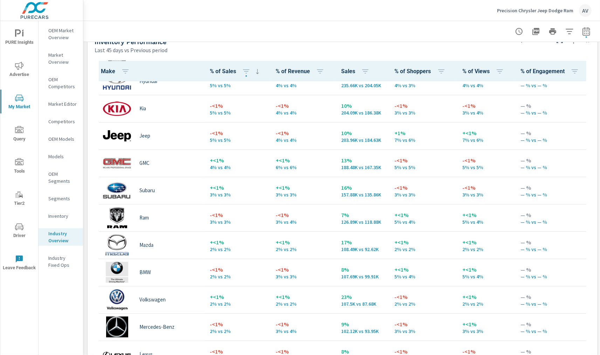
click at [212, 144] on div "-<1% 5% vs 5%" at bounding box center [237, 135] width 55 height 21
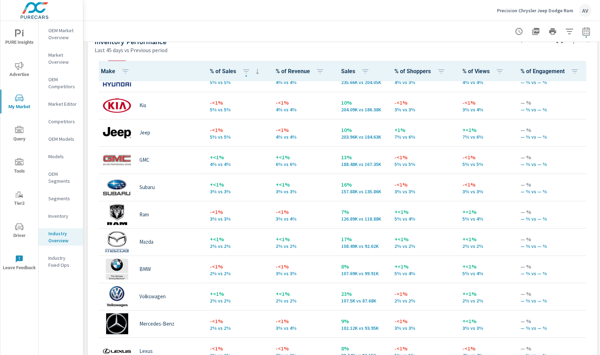
scroll to position [155, 0]
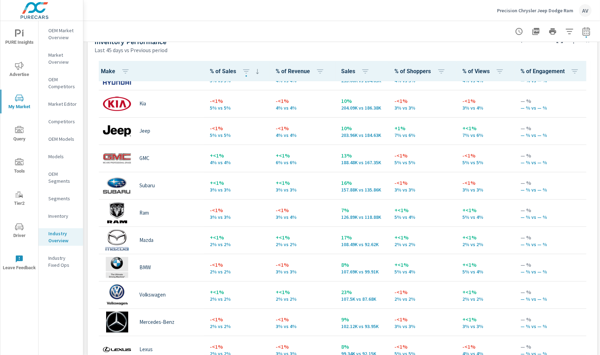
click at [242, 43] on div "Inventory Performance" at bounding box center [300, 42] width 410 height 8
click at [90, 72] on div "Make % of Sales % of Revenue Sales % of Shoppers % of Views % of Engagement Toy…" at bounding box center [342, 262] width 504 height 411
click at [13, 38] on span "PURE Insights" at bounding box center [19, 37] width 34 height 17
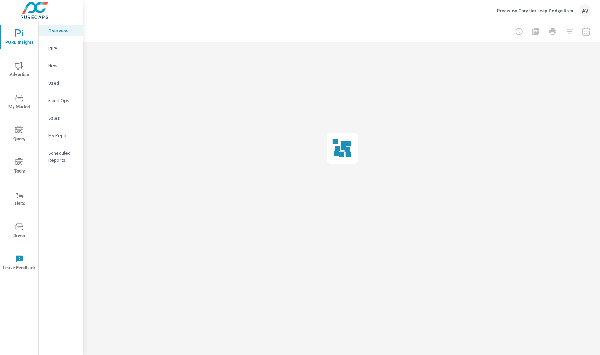
click at [49, 82] on p "Used" at bounding box center [62, 82] width 29 height 7
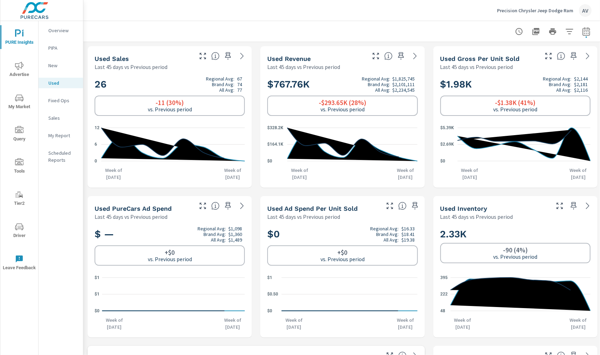
click at [54, 32] on p "Overview" at bounding box center [62, 30] width 29 height 7
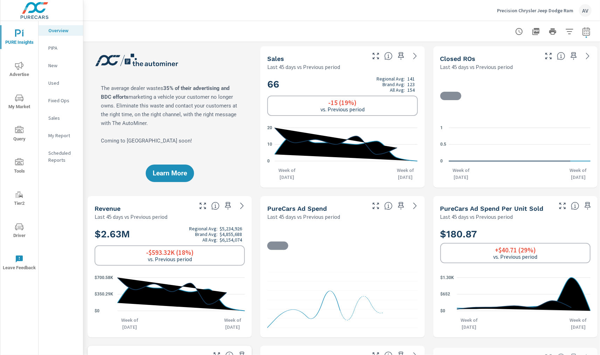
scroll to position [0, 0]
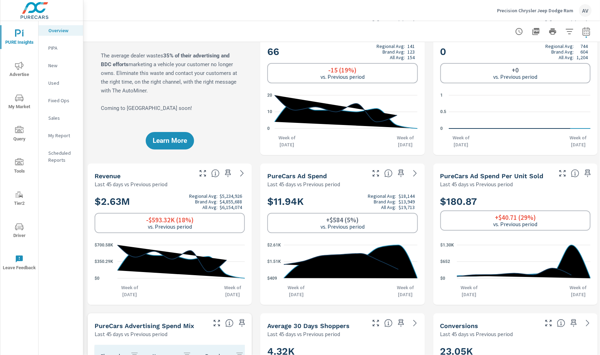
scroll to position [33, 0]
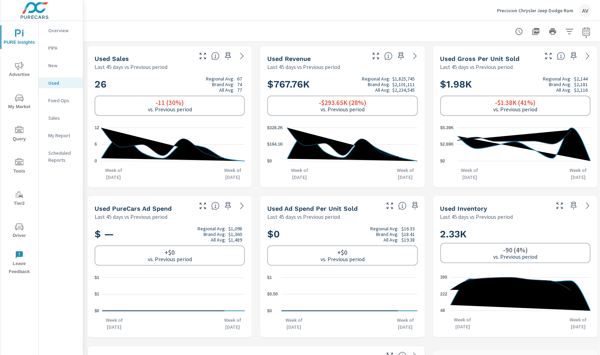
scroll to position [0, 0]
click at [587, 10] on div "AV" at bounding box center [585, 10] width 13 height 13
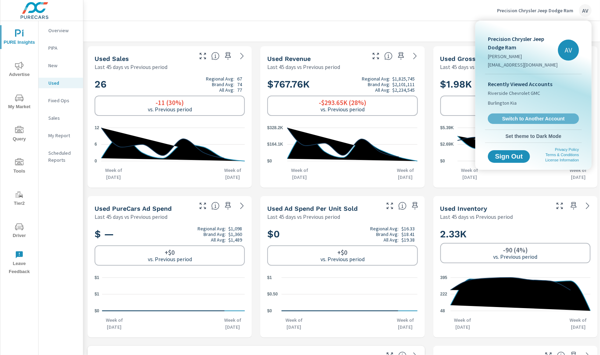
click at [535, 117] on span "Switch to Another Account" at bounding box center [533, 119] width 83 height 6
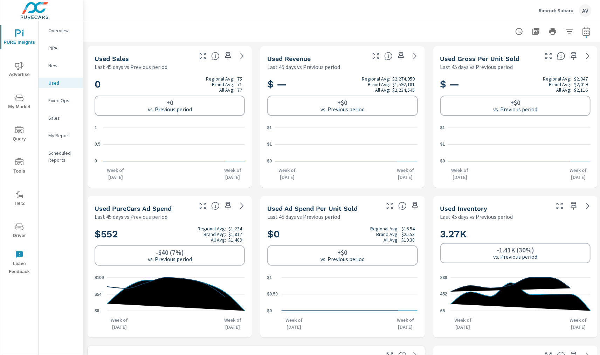
scroll to position [0, 0]
